Goal: Book appointment/travel/reservation

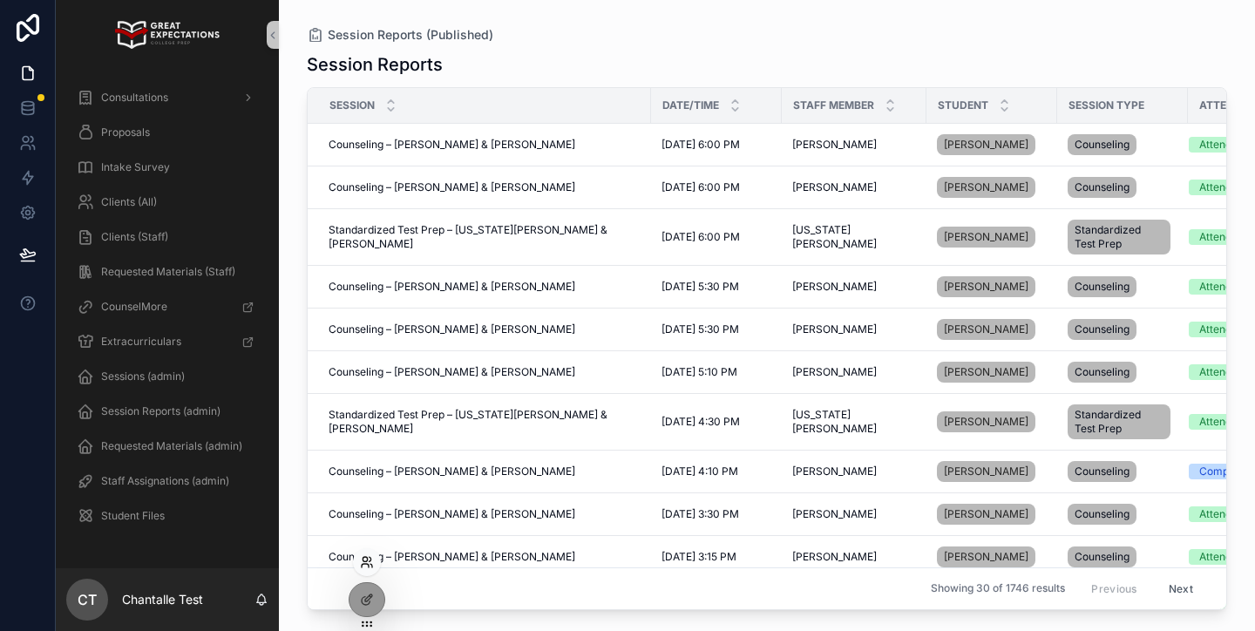
click at [369, 561] on icon at bounding box center [367, 562] width 14 height 14
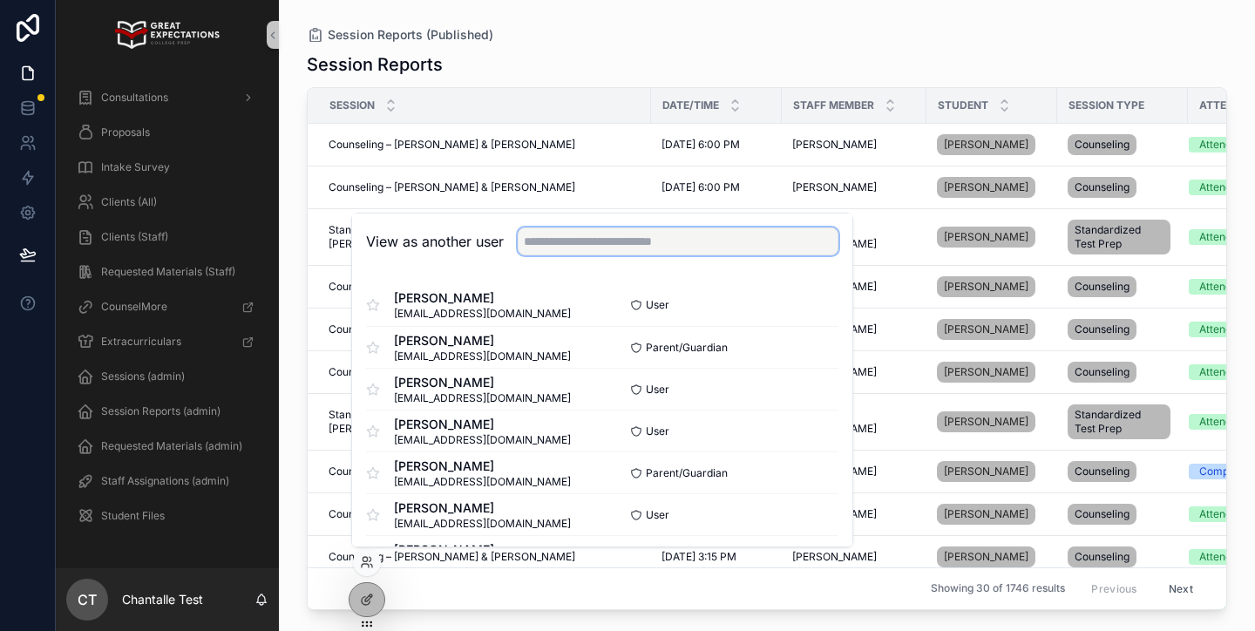
click at [565, 248] on input "text" at bounding box center [678, 241] width 321 height 28
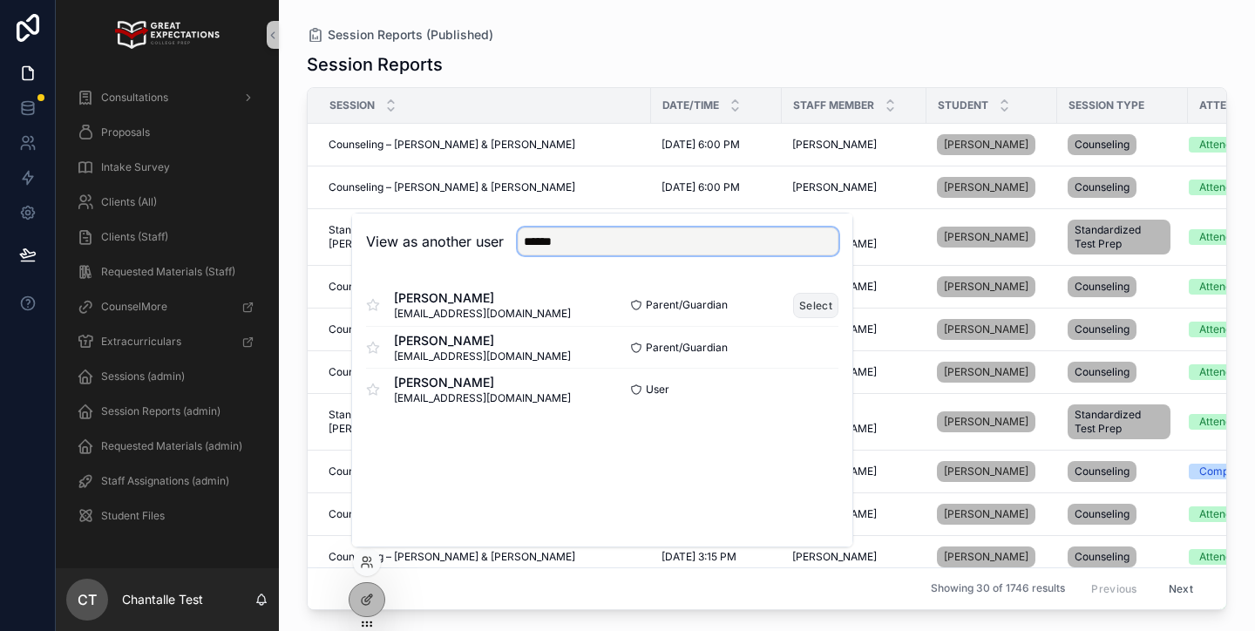
type input "******"
click at [821, 308] on button "Select" at bounding box center [815, 305] width 45 height 25
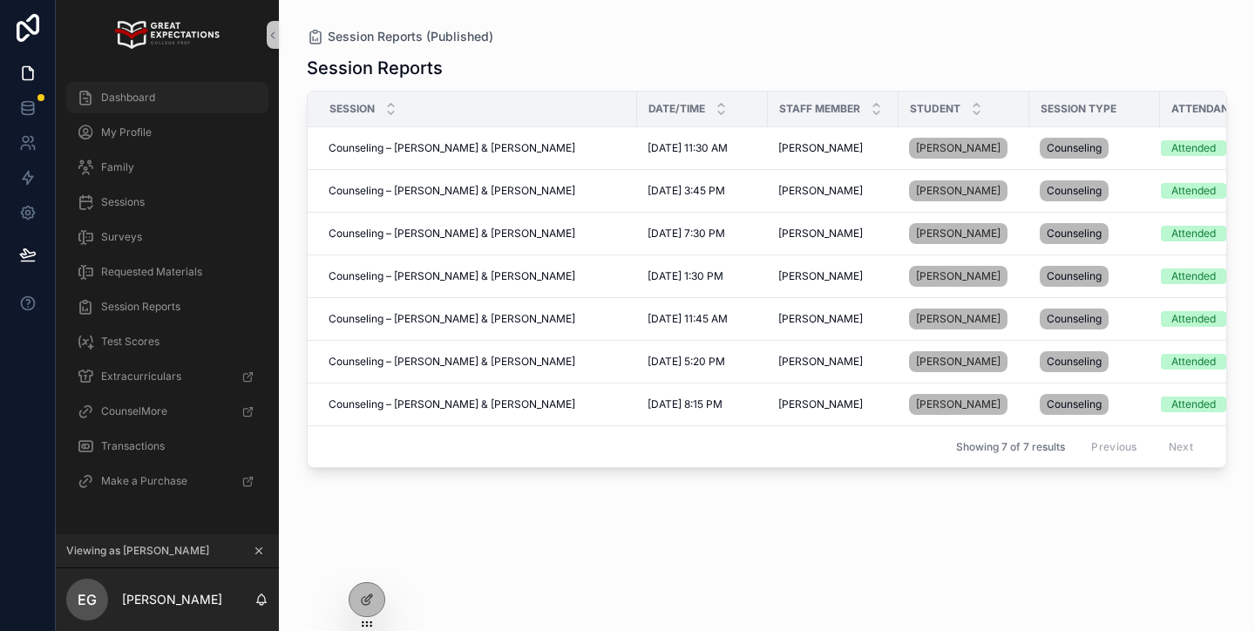
click at [234, 97] on div "Dashboard" at bounding box center [167, 98] width 181 height 28
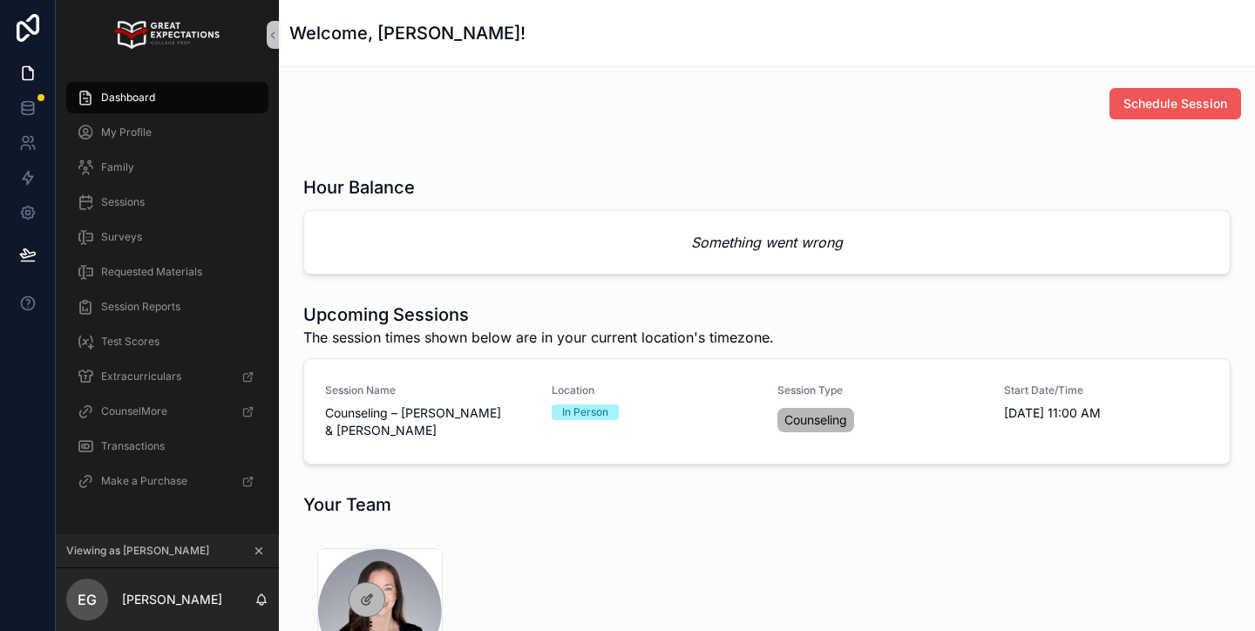
click at [1163, 106] on span "Schedule Session" at bounding box center [1175, 103] width 104 height 17
